Goal: Task Accomplishment & Management: Manage account settings

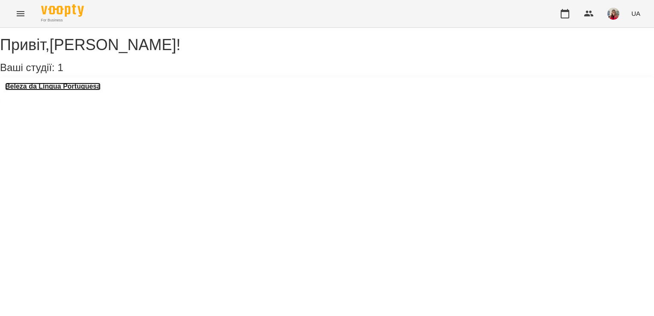
click at [84, 90] on h3 "Beleza da Língua Portuguesa" at bounding box center [52, 87] width 95 height 8
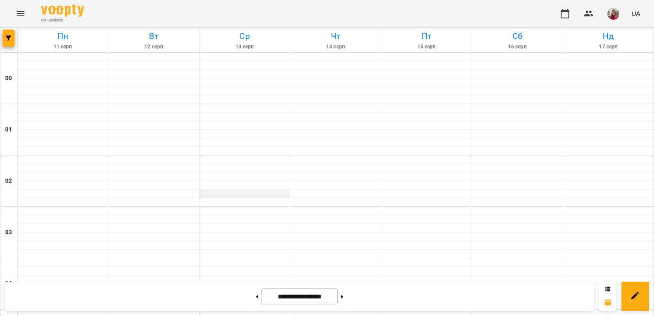
scroll to position [334, 0]
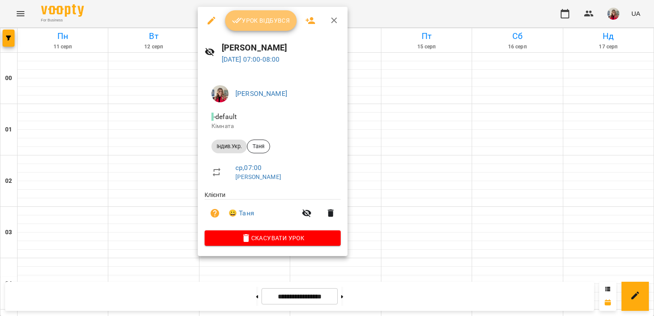
click at [255, 30] on button "Урок відбувся" at bounding box center [261, 20] width 72 height 21
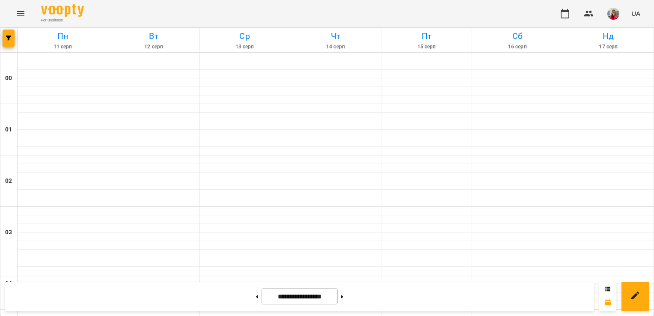
scroll to position [345, 0]
